Goal: Task Accomplishment & Management: Manage account settings

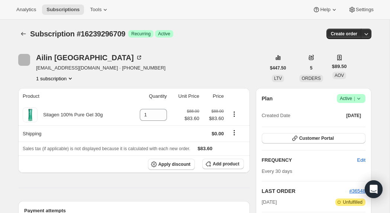
click at [357, 96] on icon at bounding box center [358, 98] width 7 height 7
click at [348, 134] on div "Pause subscription Cancel subscription" at bounding box center [348, 121] width 57 height 37
click at [357, 98] on icon at bounding box center [358, 98] width 7 height 7
click at [352, 125] on span "Cancel subscription" at bounding box center [349, 126] width 42 height 6
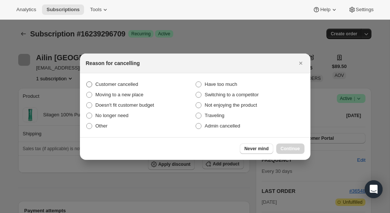
click at [126, 82] on span "Customer cancelled" at bounding box center [116, 84] width 43 height 6
click at [87, 82] on input "Customer cancelled" at bounding box center [86, 81] width 0 height 0
radio input "true"
click at [289, 149] on span "Continue" at bounding box center [289, 149] width 19 height 6
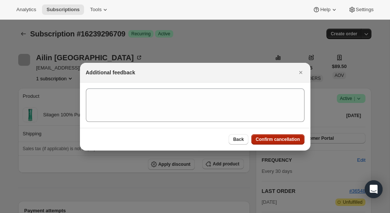
click at [273, 134] on div "Back Confirm cancellation" at bounding box center [195, 139] width 230 height 23
click at [276, 138] on span "Confirm cancellation" at bounding box center [278, 139] width 44 height 6
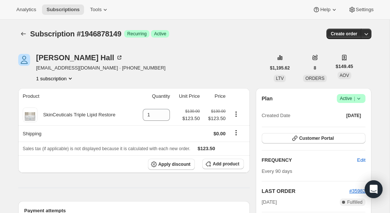
click at [359, 102] on span "Success Active |" at bounding box center [351, 98] width 29 height 9
click at [339, 127] on span "Cancel subscription" at bounding box center [349, 126] width 42 height 6
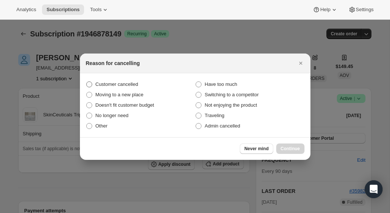
click at [126, 83] on span "Customer cancelled" at bounding box center [116, 84] width 43 height 6
click at [87, 82] on input "Customer cancelled" at bounding box center [86, 81] width 0 height 0
radio input "true"
click at [288, 145] on button "Continue" at bounding box center [290, 148] width 28 height 10
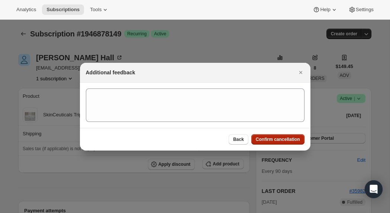
click at [267, 137] on span "Confirm cancellation" at bounding box center [278, 139] width 44 height 6
